Goal: Task Accomplishment & Management: Use online tool/utility

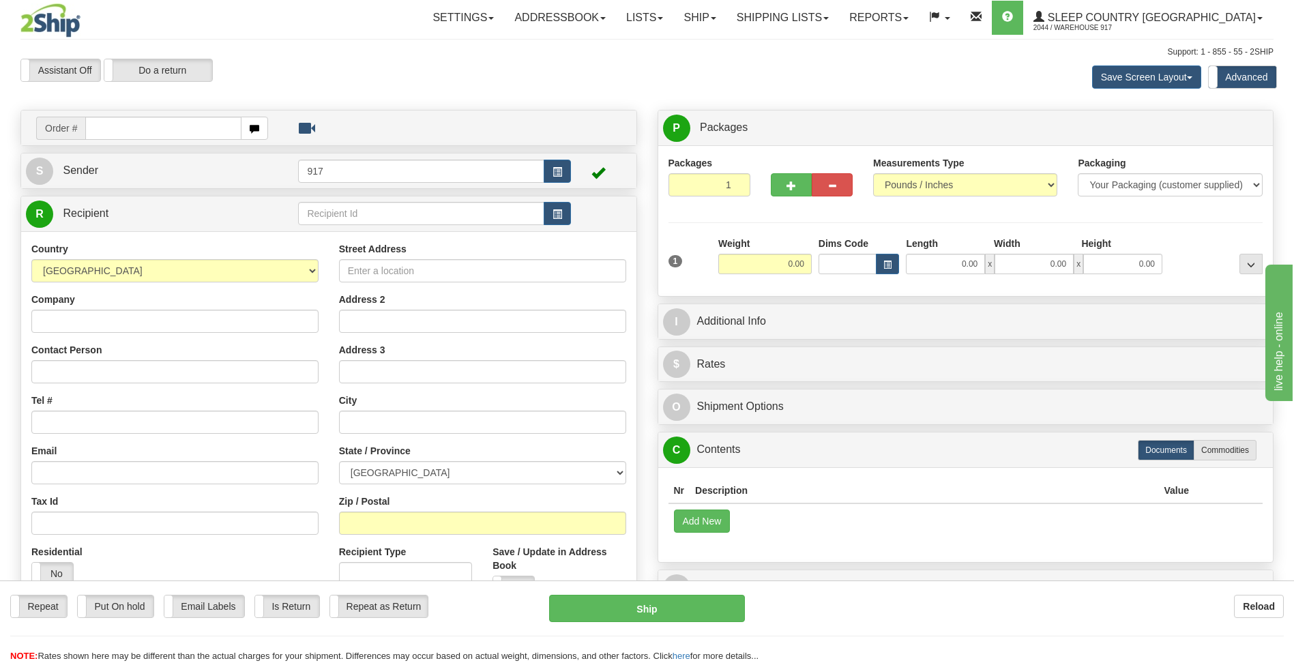
click at [130, 130] on input "text" at bounding box center [163, 128] width 156 height 23
type input "9007I161418"
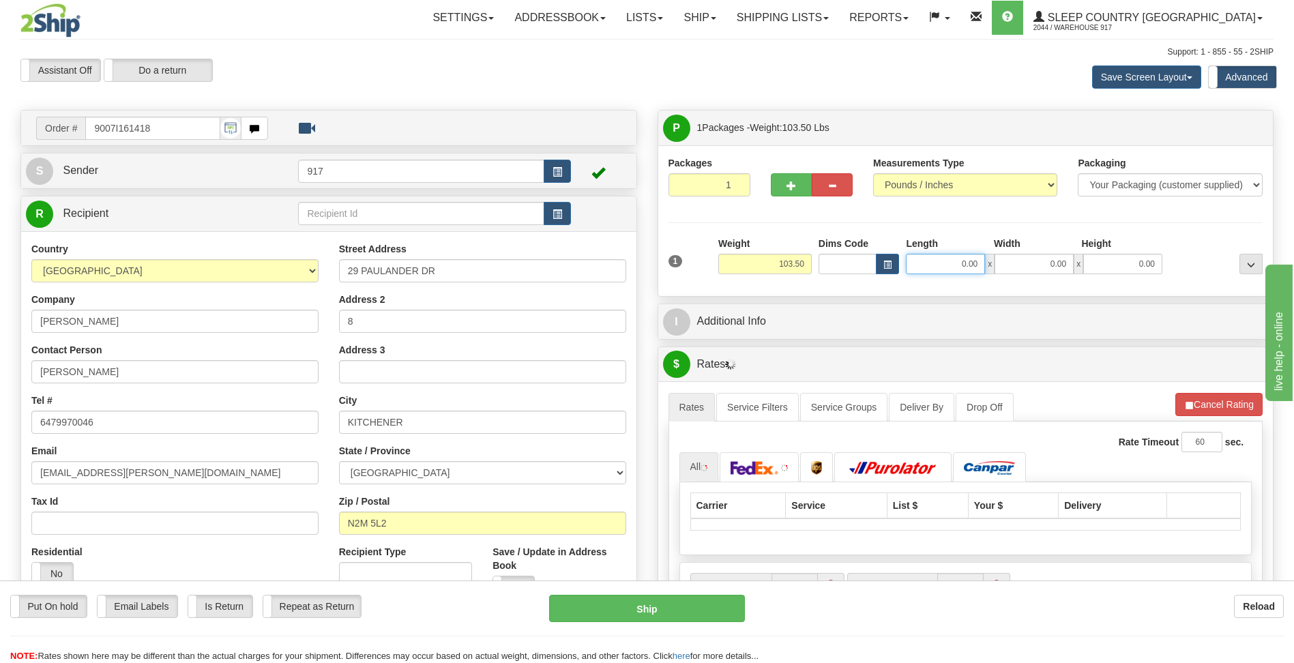
click at [963, 267] on input "0.00" at bounding box center [945, 264] width 79 height 20
type input "42.00"
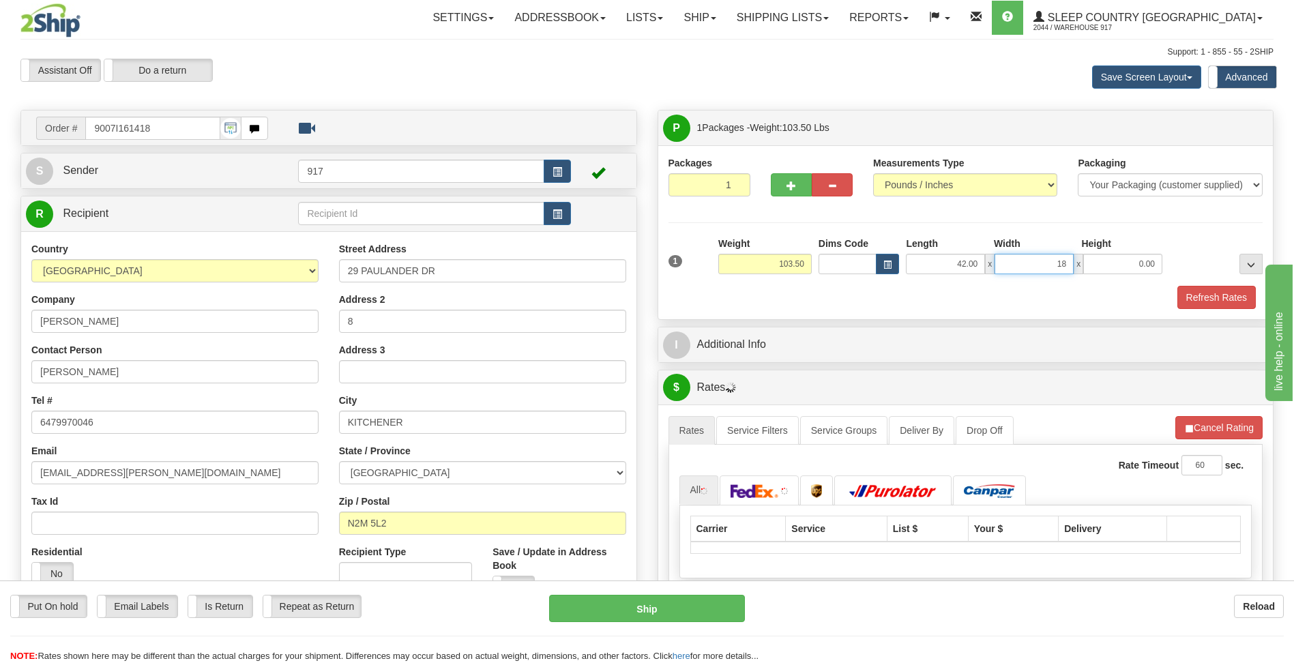
type input "18.00"
click at [1212, 297] on button "Refresh Rates" at bounding box center [1217, 297] width 78 height 23
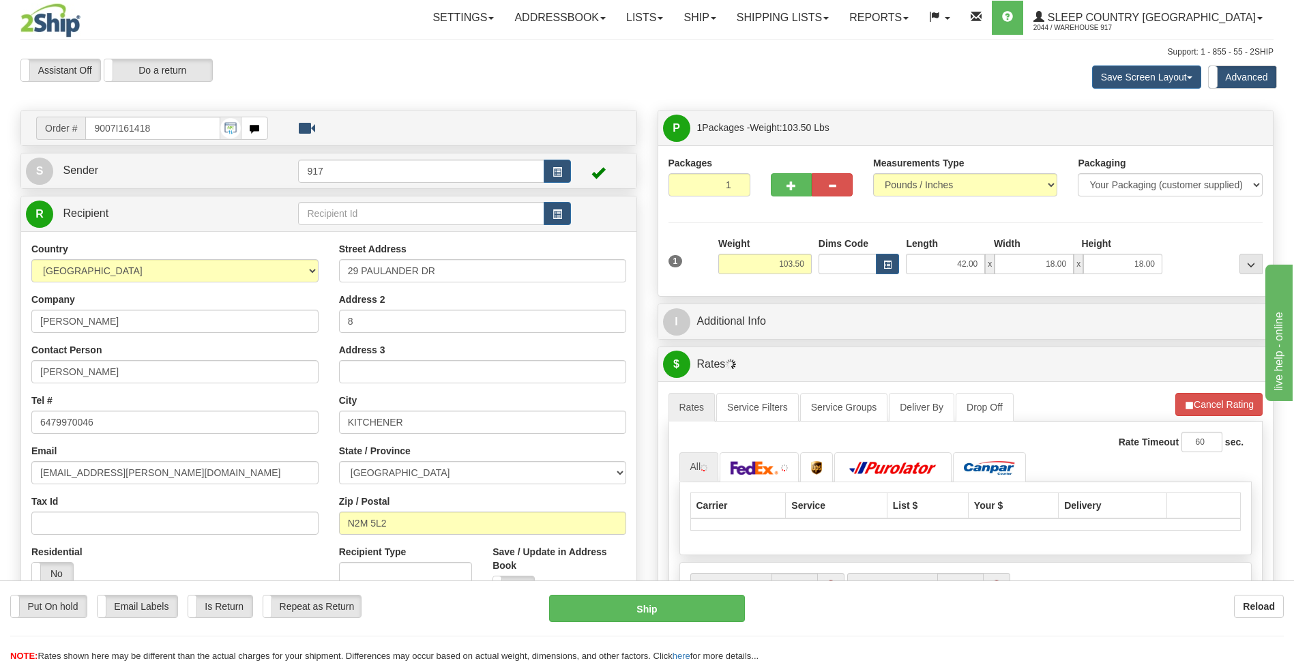
click at [873, 345] on div "P Packages 1 Packages - Weight: 103.50 Lbs Shipment Level Shipm. Package Level …" at bounding box center [965, 509] width 637 height 798
click at [776, 347] on div "$ Rates Cancel" at bounding box center [965, 364] width 615 height 35
click at [1213, 401] on button "Cancel Rating" at bounding box center [1219, 404] width 87 height 23
